Goal: Task Accomplishment & Management: Manage account settings

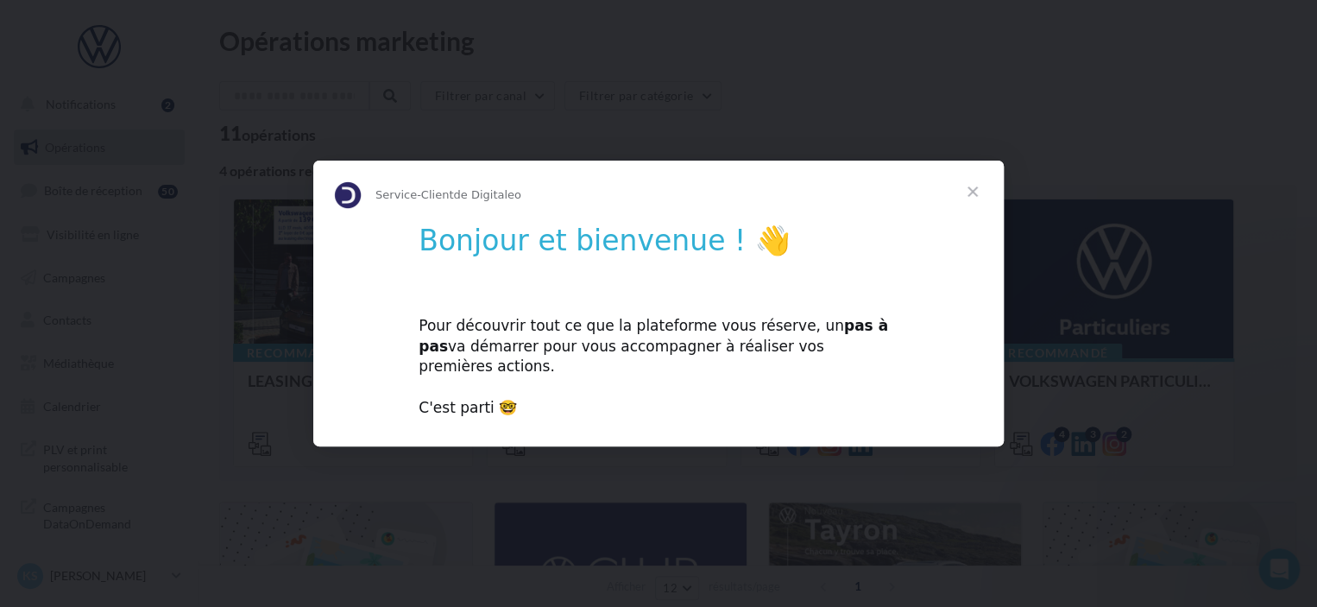
click at [975, 205] on span "Fermer" at bounding box center [973, 192] width 62 height 62
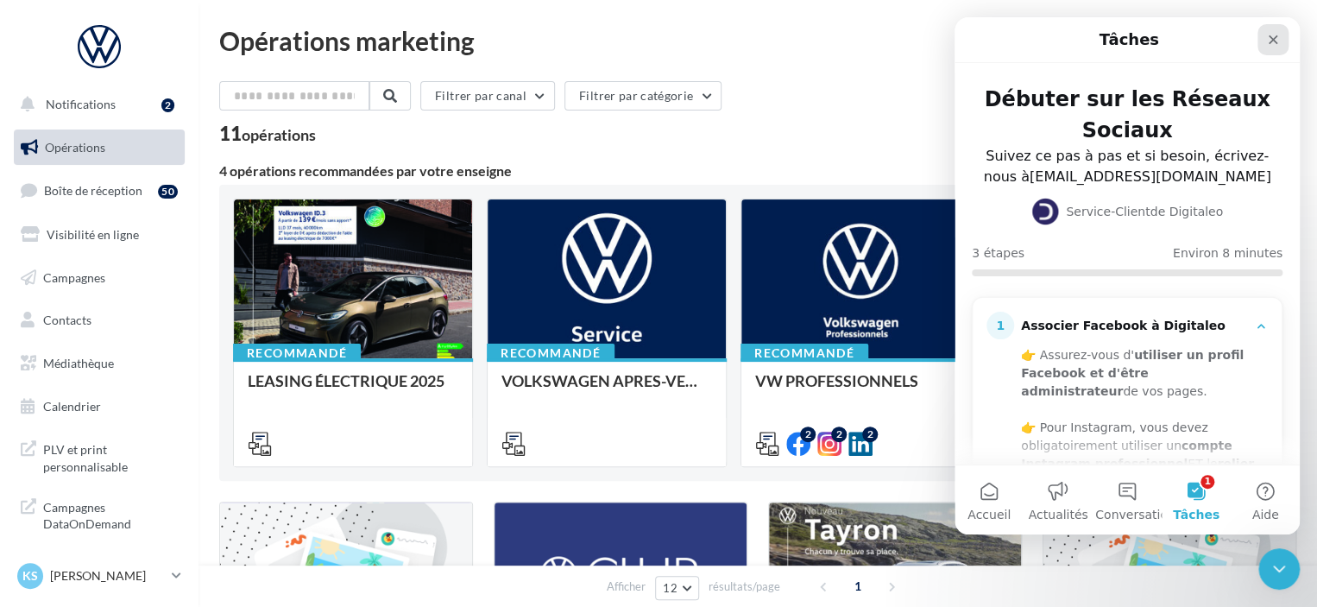
click at [1273, 38] on icon "Fermer" at bounding box center [1273, 39] width 9 height 9
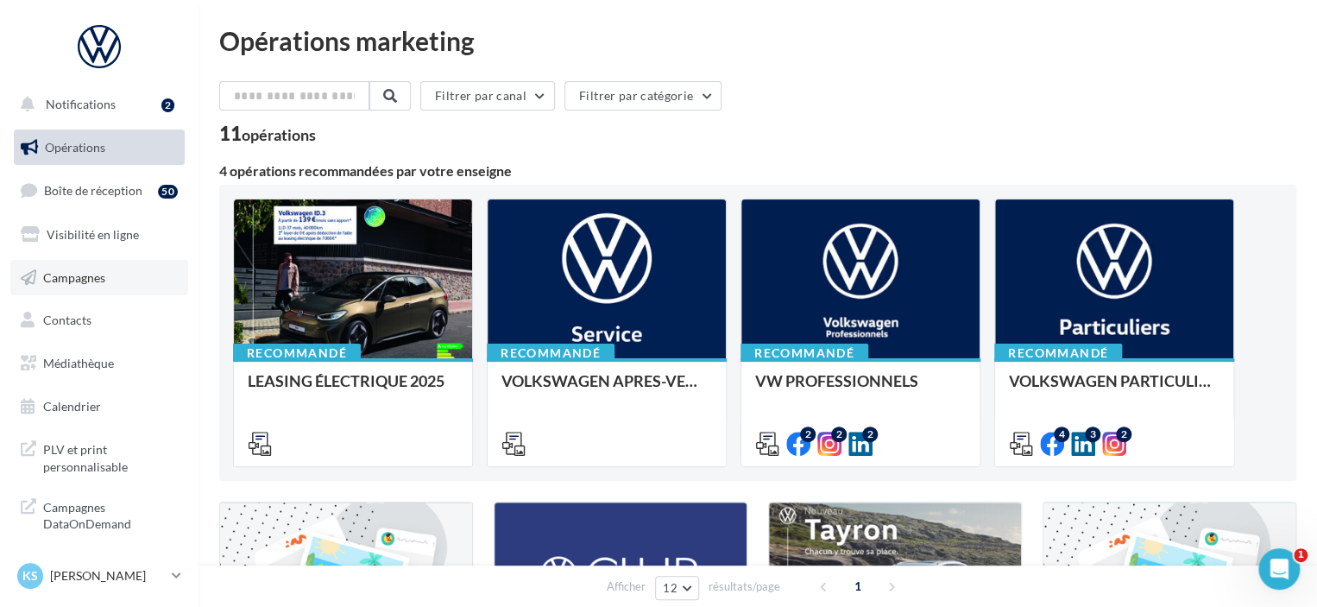
scroll to position [8, 0]
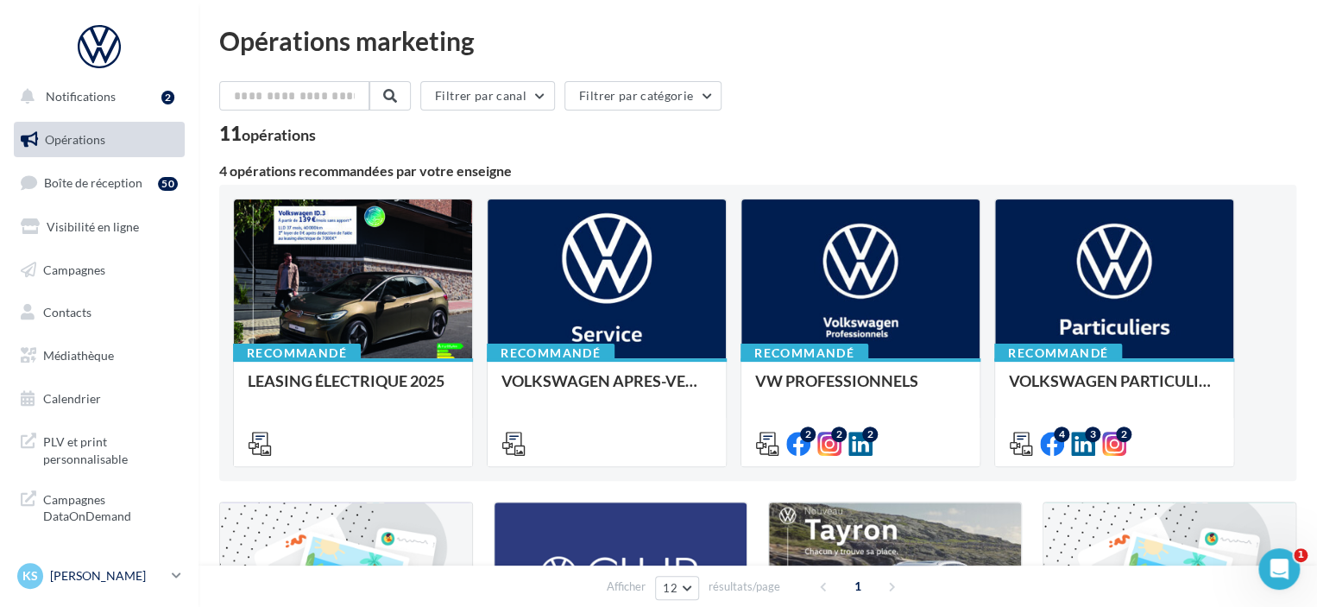
click at [178, 579] on icon at bounding box center [176, 575] width 9 height 15
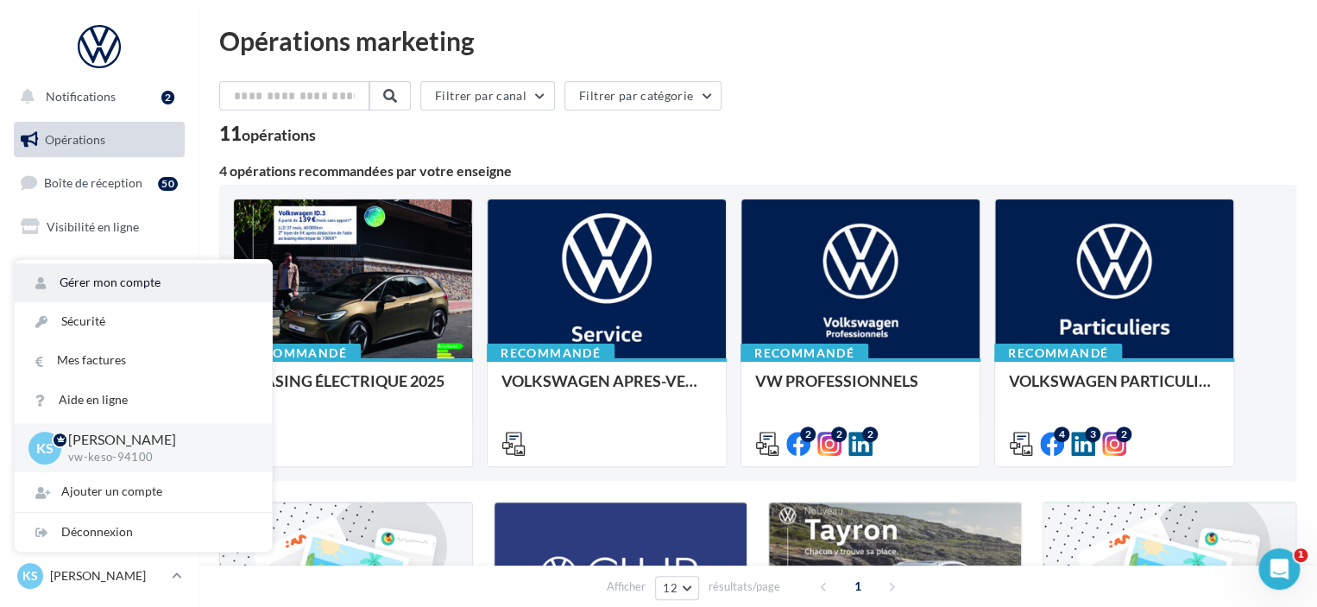
click at [135, 265] on link "Gérer mon compte" at bounding box center [143, 282] width 257 height 39
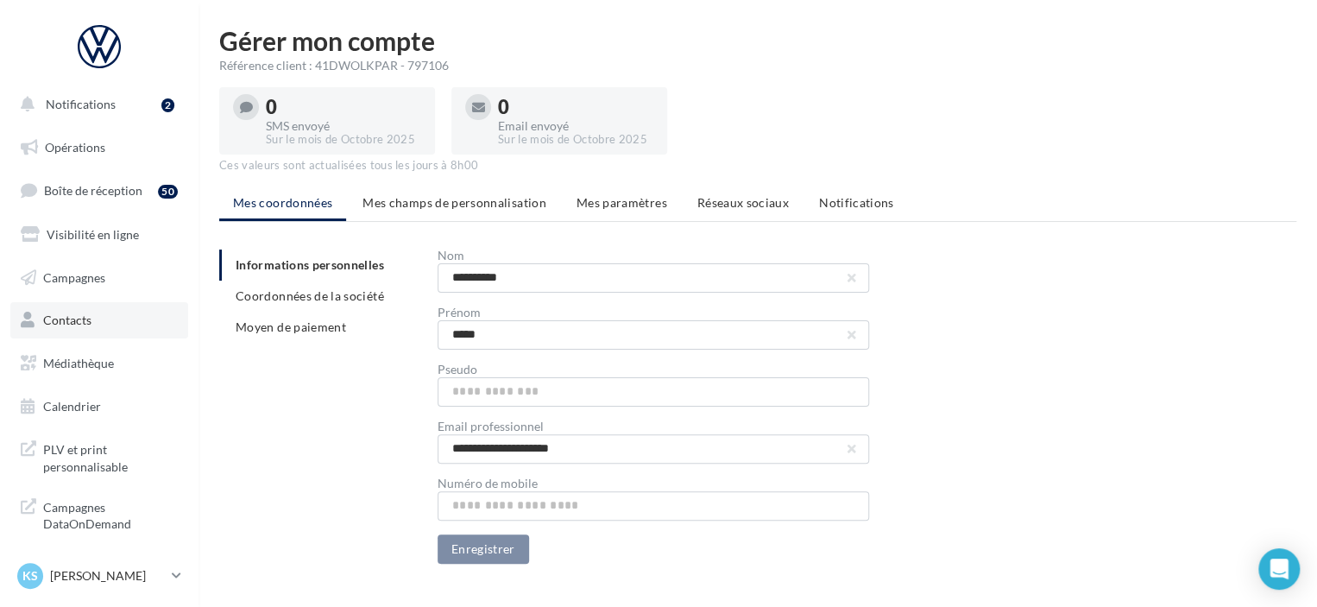
click at [76, 319] on span "Contacts" at bounding box center [67, 320] width 48 height 15
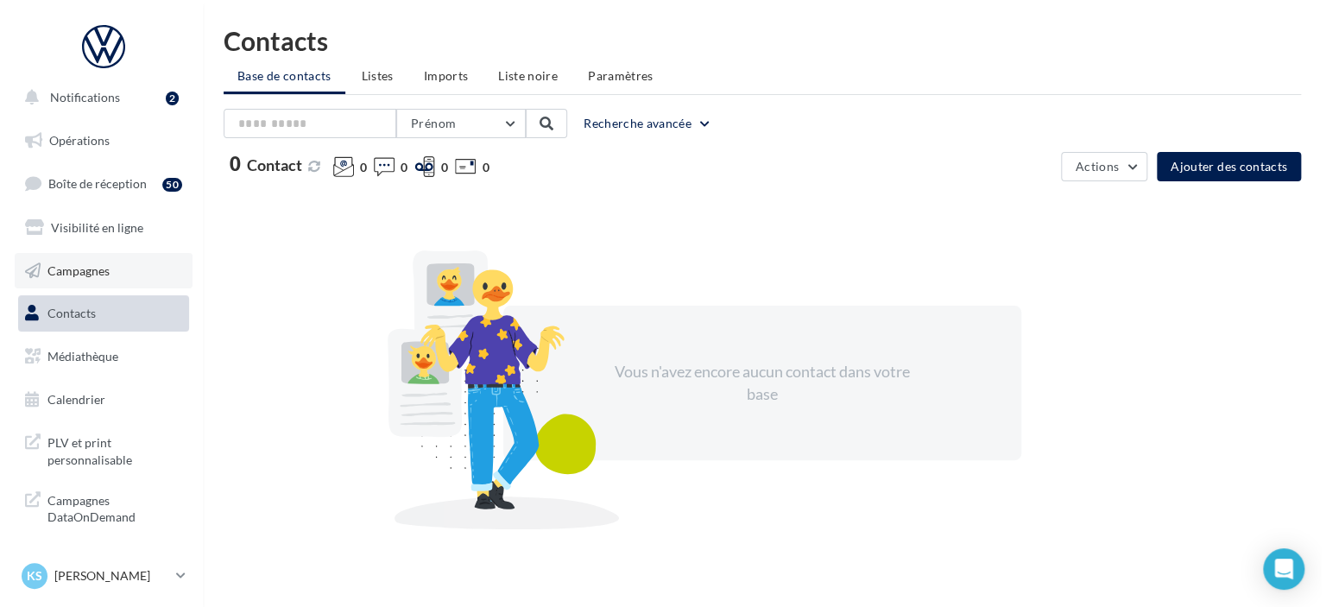
scroll to position [8, 0]
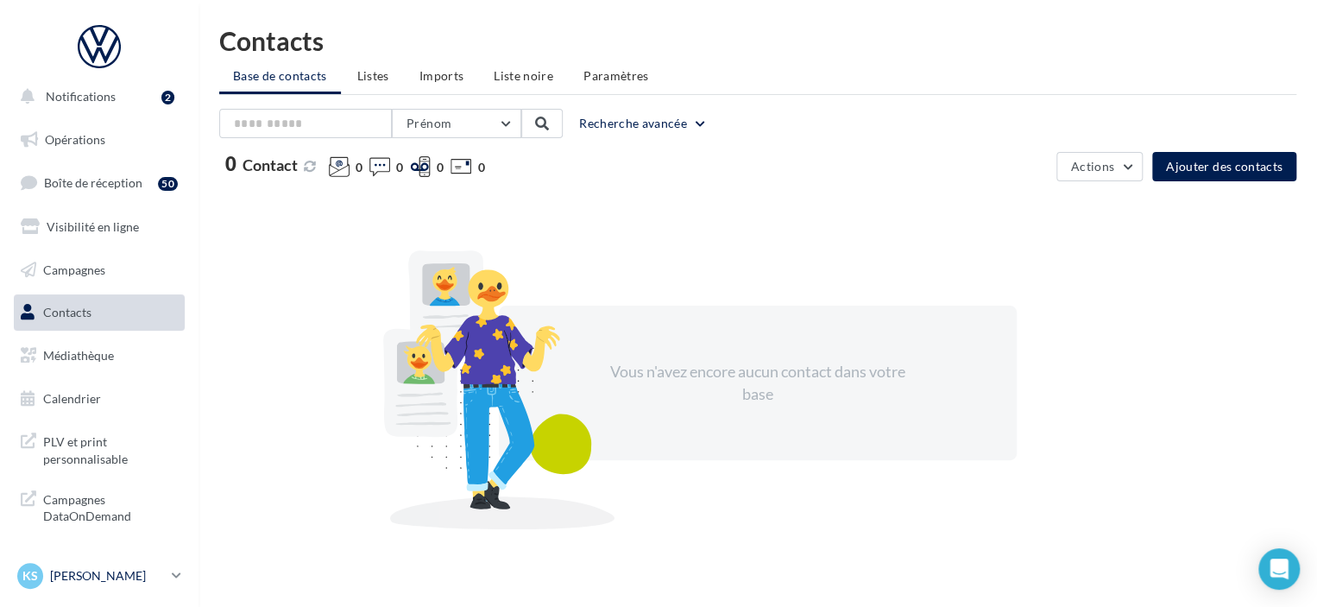
click at [180, 574] on icon at bounding box center [176, 575] width 9 height 15
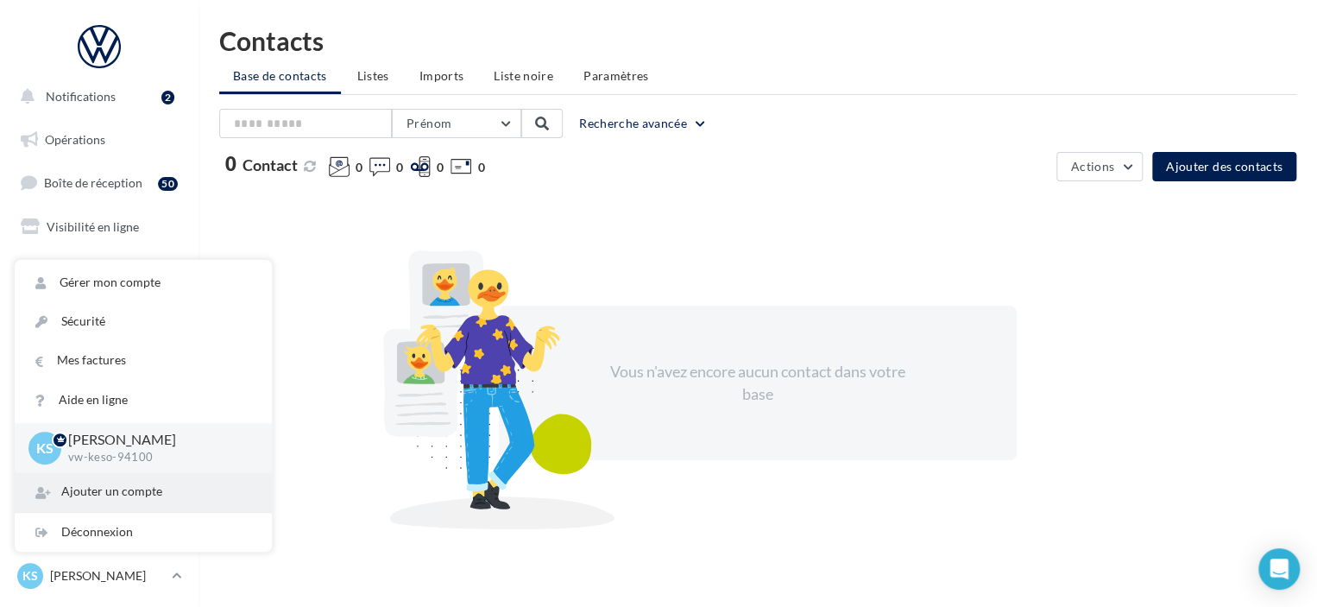
click at [148, 492] on div "Ajouter un compte" at bounding box center [143, 491] width 257 height 39
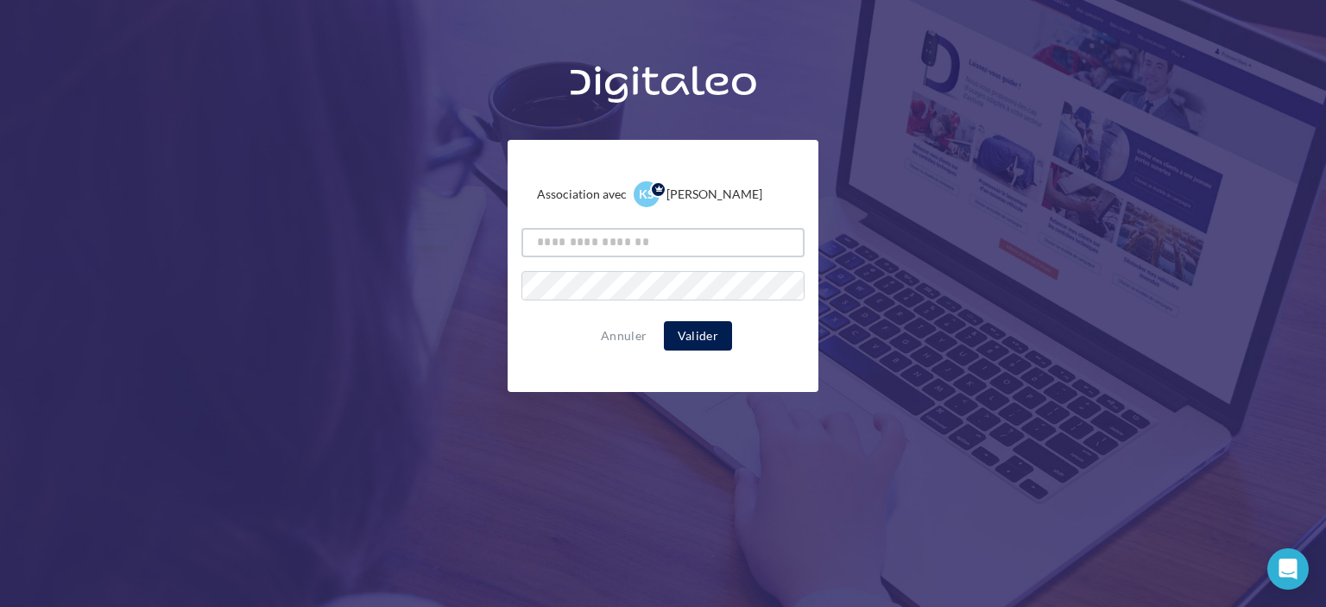
click at [580, 242] on input "text" at bounding box center [662, 242] width 283 height 29
drag, startPoint x: 667, startPoint y: 237, endPoint x: 418, endPoint y: 237, distance: 248.6
click at [418, 237] on div "Association avec KS [PERSON_NAME] vw-keso-94100 **** Annuler Valider" at bounding box center [663, 223] width 1326 height 337
paste input "**********"
type input "**********"
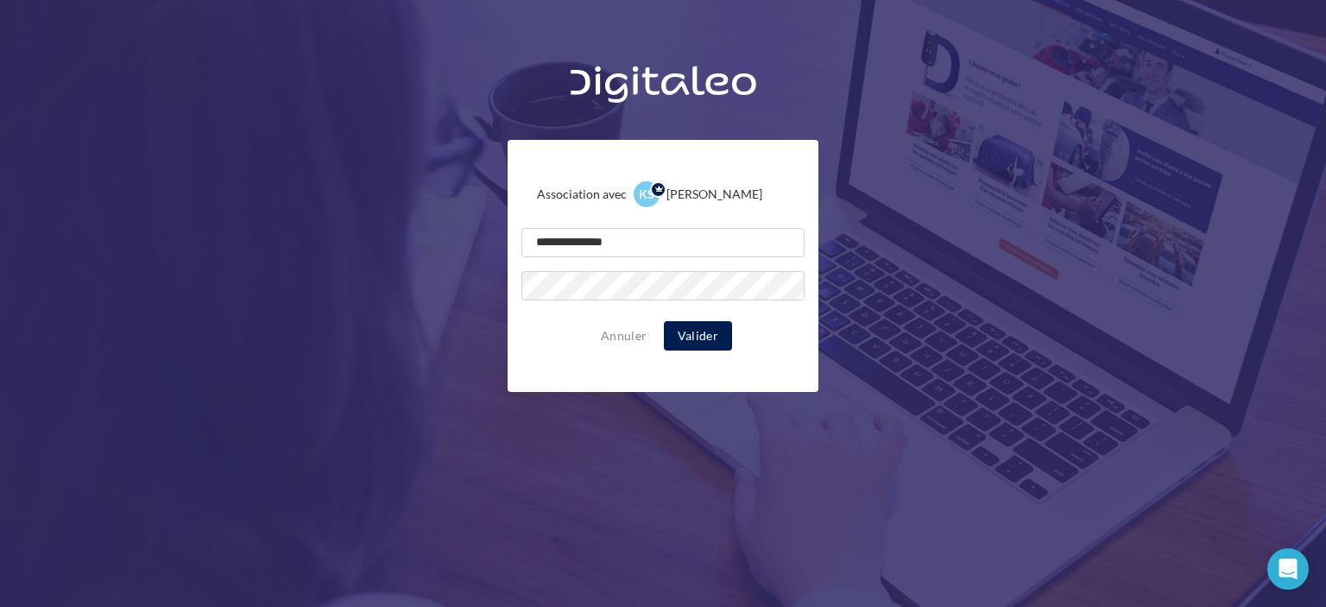
drag, startPoint x: 550, startPoint y: 338, endPoint x: 566, endPoint y: 341, distance: 16.6
click at [550, 338] on div "Annuler Valider" at bounding box center [662, 335] width 283 height 29
click at [684, 331] on button "Valider" at bounding box center [698, 335] width 68 height 29
